Goal: Information Seeking & Learning: Learn about a topic

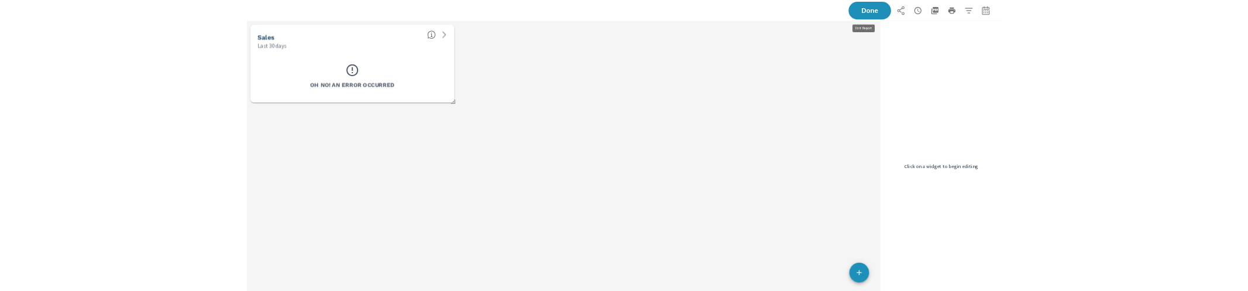
scroll to position [161, 1054]
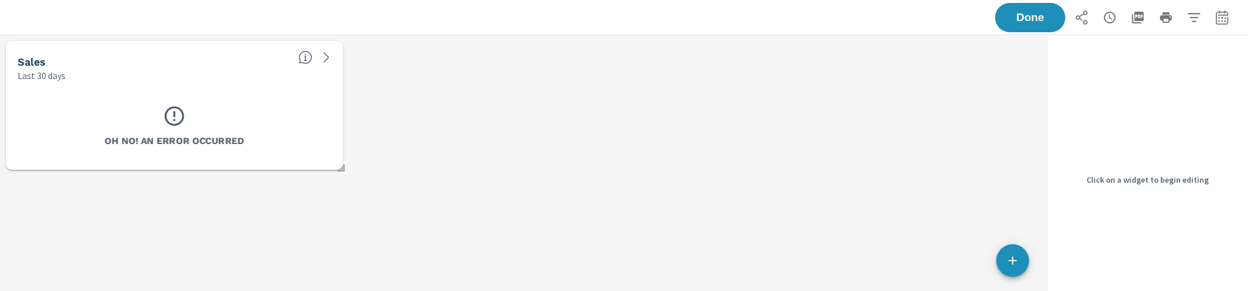
click at [728, 213] on div "Sales Last 30 days Oh No! An Error Occurred" at bounding box center [521, 179] width 1043 height 288
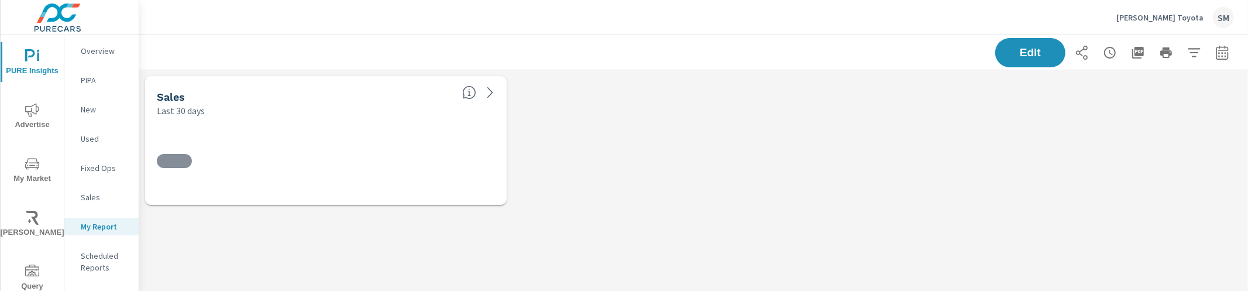
scroll to position [161, 1120]
click at [84, 54] on p "Overview" at bounding box center [105, 51] width 49 height 12
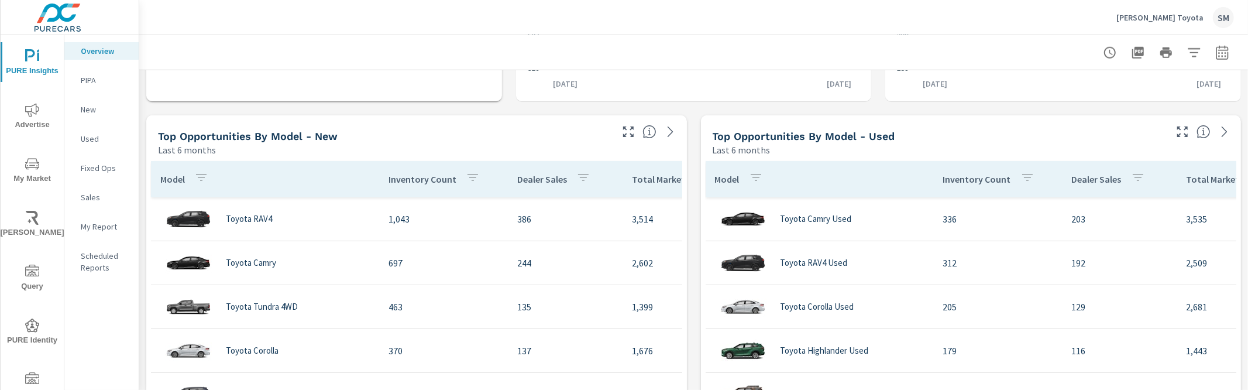
scroll to position [733, 0]
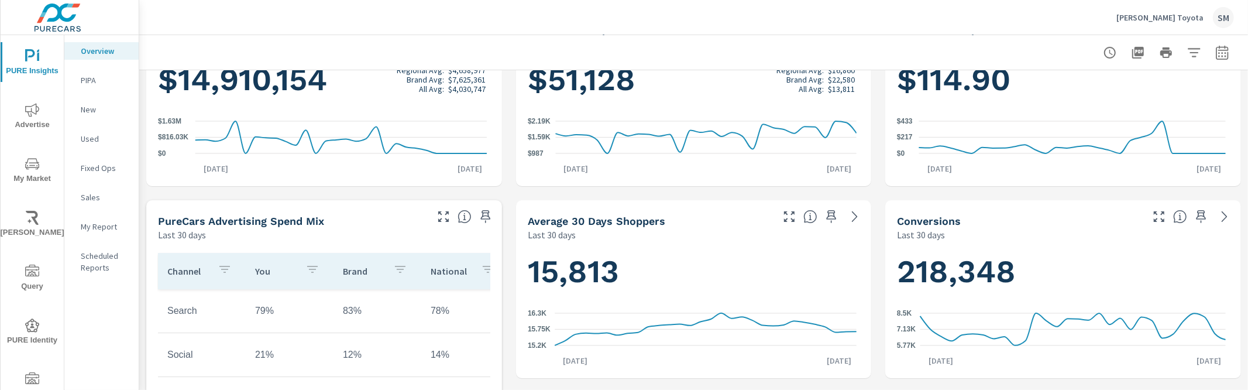
scroll to position [149, 0]
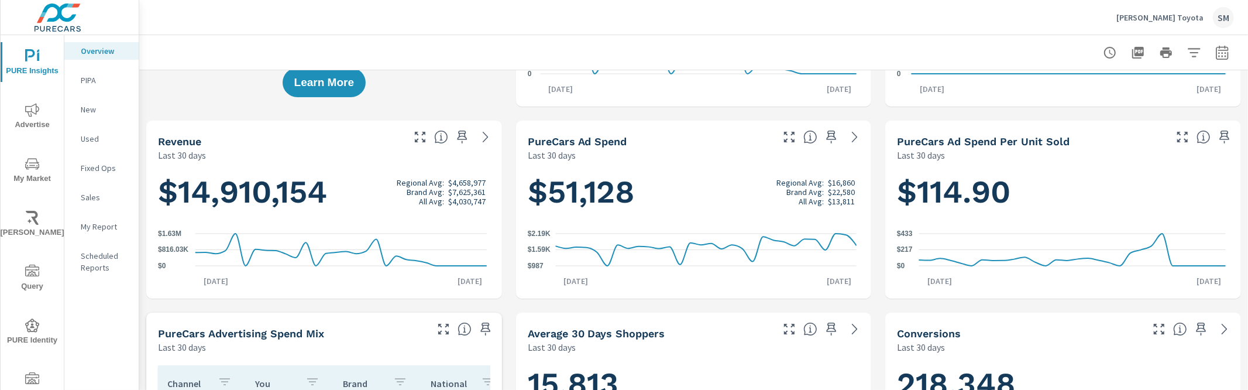
click at [663, 132] on div "PureCars Ad Spend Last 30 days" at bounding box center [646, 142] width 260 height 42
